Goal: Task Accomplishment & Management: Manage account settings

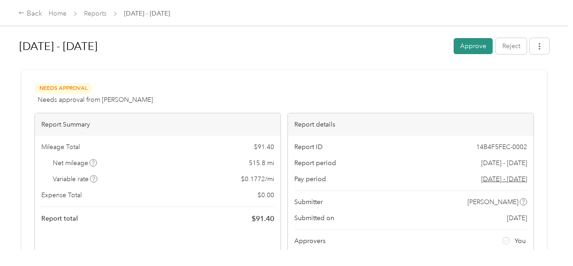
click at [470, 49] on button "Approve" at bounding box center [472, 46] width 39 height 16
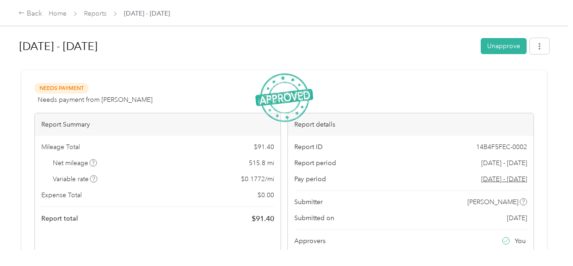
click at [14, 116] on div "[DATE] - [DATE] Unapprove Needs Payment Needs payment from [PERSON_NAME] View a…" at bounding box center [284, 125] width 568 height 250
drag, startPoint x: 14, startPoint y: 116, endPoint x: 7, endPoint y: 123, distance: 9.4
click at [7, 123] on div "[DATE] - [DATE] Unapprove Needs Payment Needs payment from [PERSON_NAME] View a…" at bounding box center [284, 125] width 568 height 250
